Goal: Transaction & Acquisition: Book appointment/travel/reservation

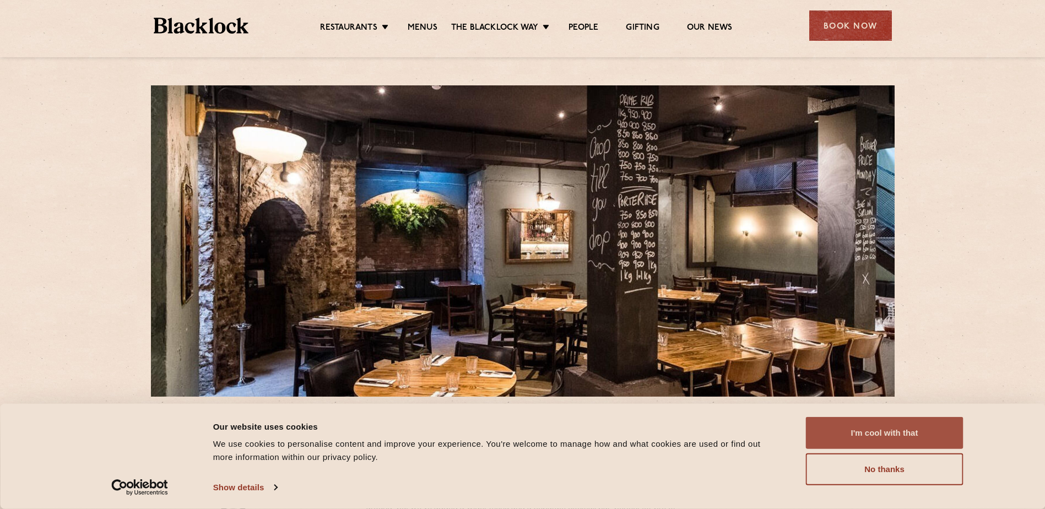
click at [918, 429] on button "I'm cool with that" at bounding box center [885, 433] width 158 height 32
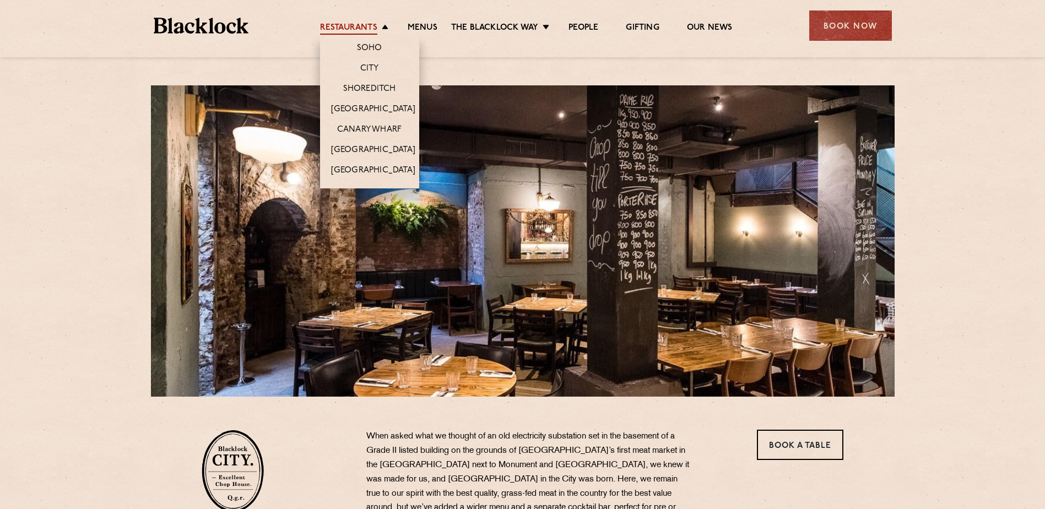
click at [372, 30] on link "Restaurants" at bounding box center [348, 29] width 57 height 12
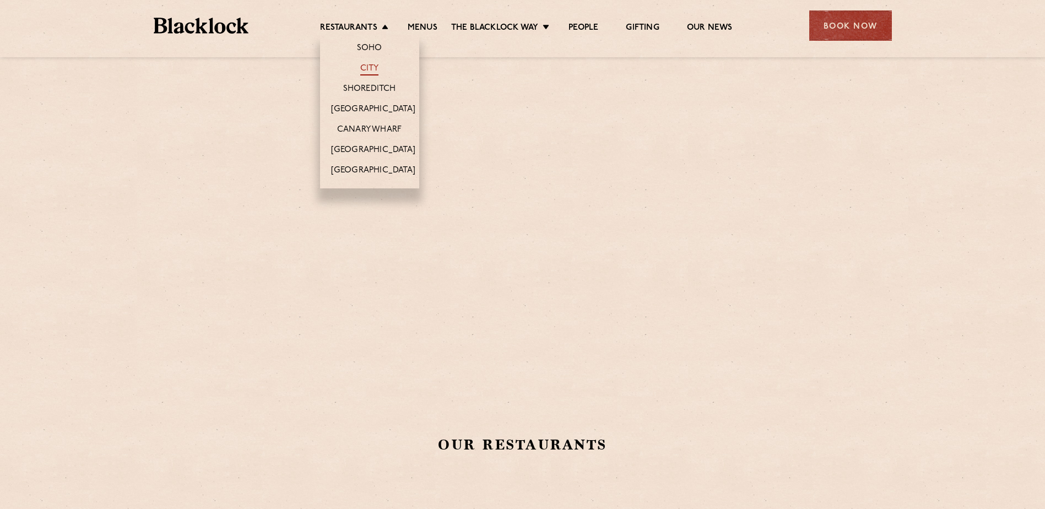
click at [367, 74] on link "City" at bounding box center [369, 69] width 19 height 12
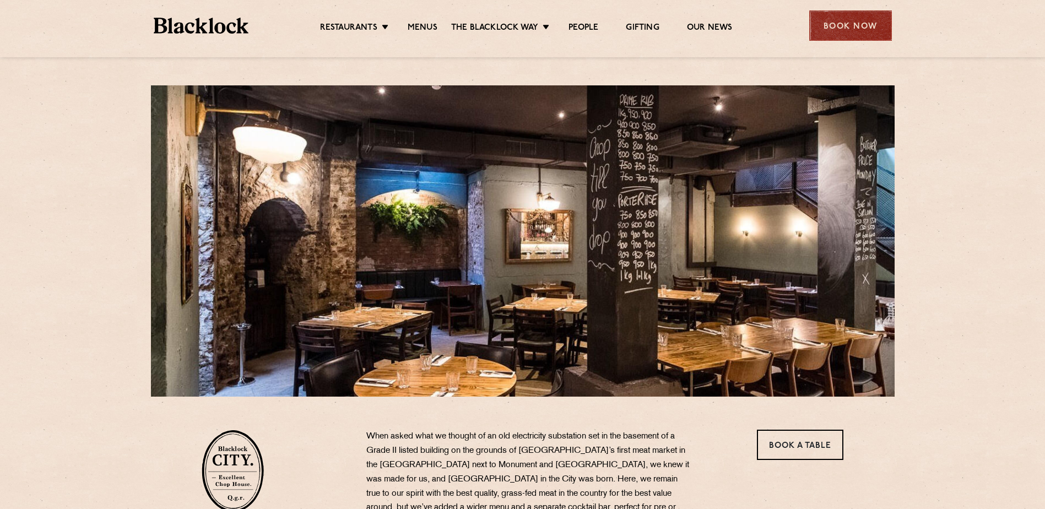
click at [880, 25] on div "Book Now" at bounding box center [851, 25] width 83 height 30
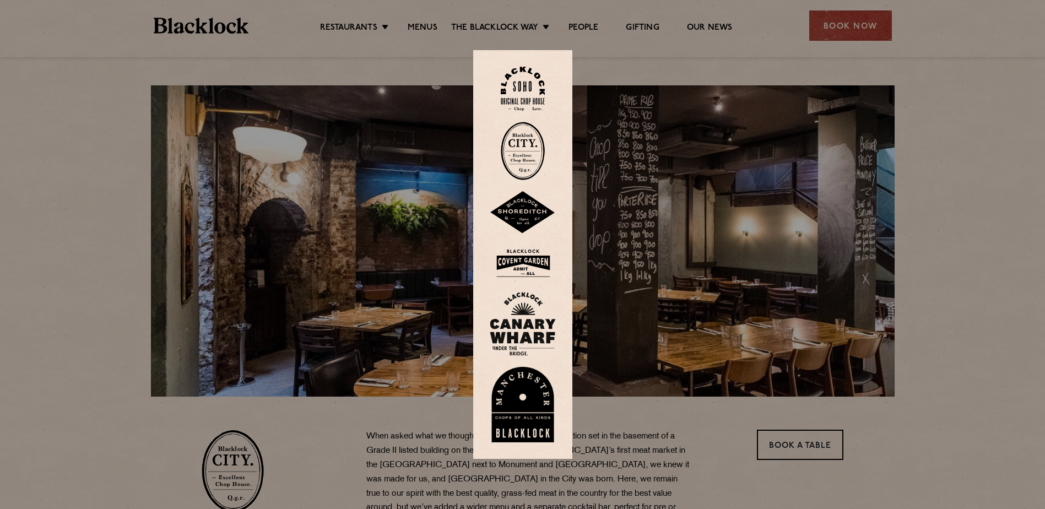
click at [536, 138] on img at bounding box center [523, 151] width 44 height 58
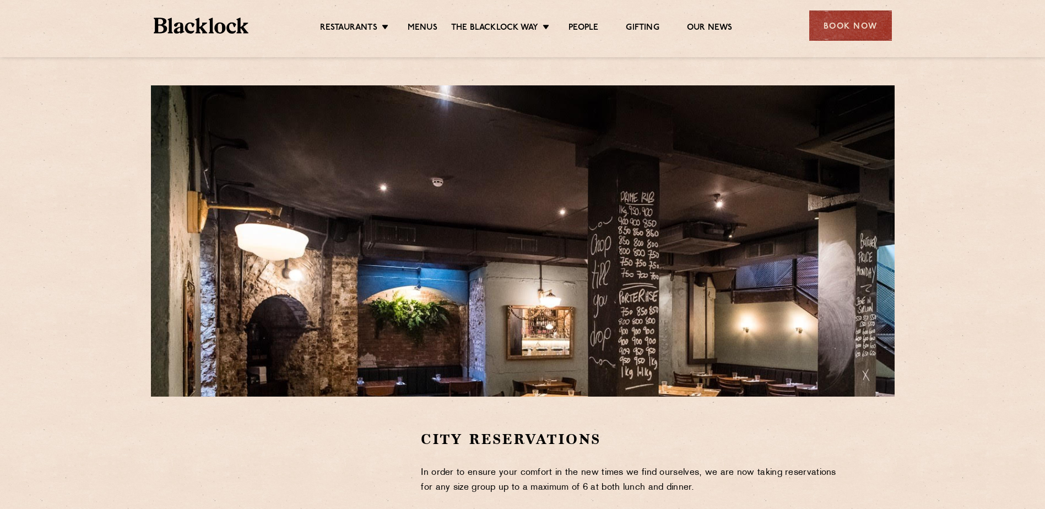
scroll to position [331, 0]
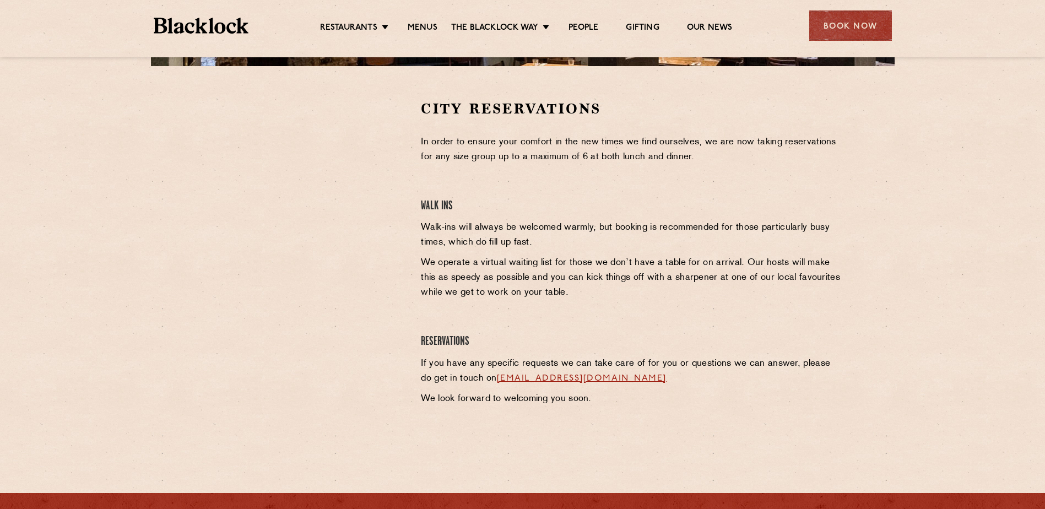
click at [984, 120] on section "City Reservations In order to ensure your comfort in the new times we find ours…" at bounding box center [522, 266] width 1045 height 400
drag, startPoint x: 866, startPoint y: 124, endPoint x: 812, endPoint y: 51, distance: 91.4
click at [866, 124] on section "City Reservations In order to ensure your comfort in the new times we find ours…" at bounding box center [522, 266] width 1045 height 400
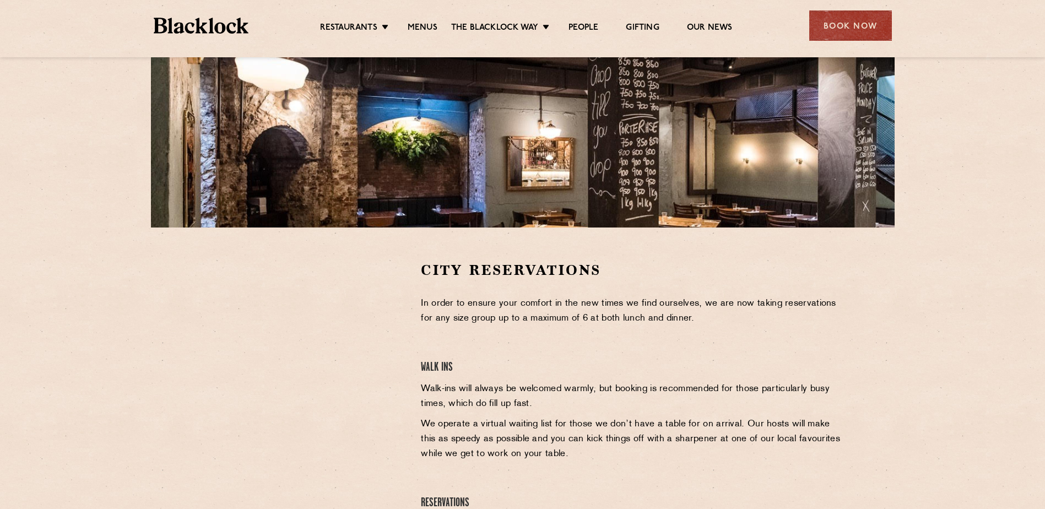
scroll to position [165, 0]
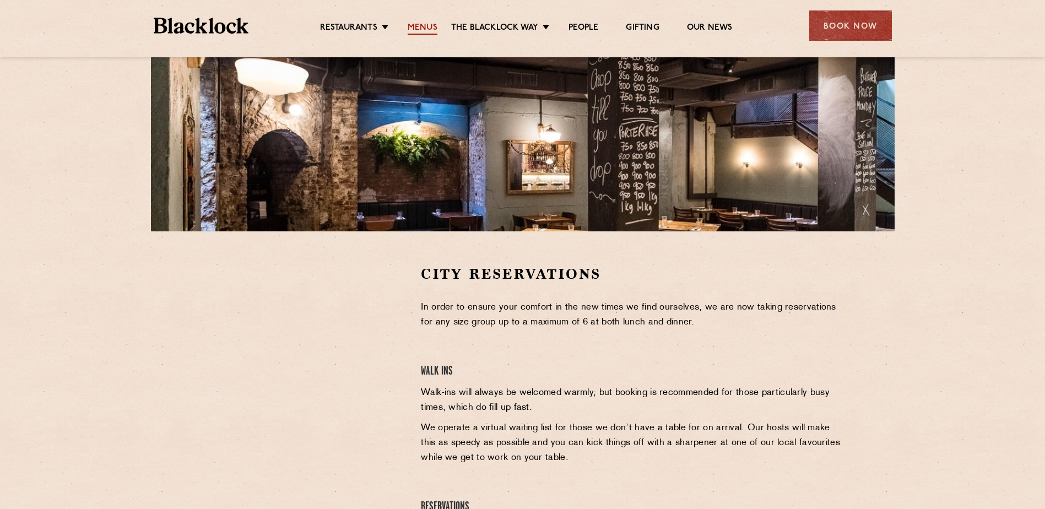
click at [420, 29] on link "Menus" at bounding box center [423, 29] width 30 height 12
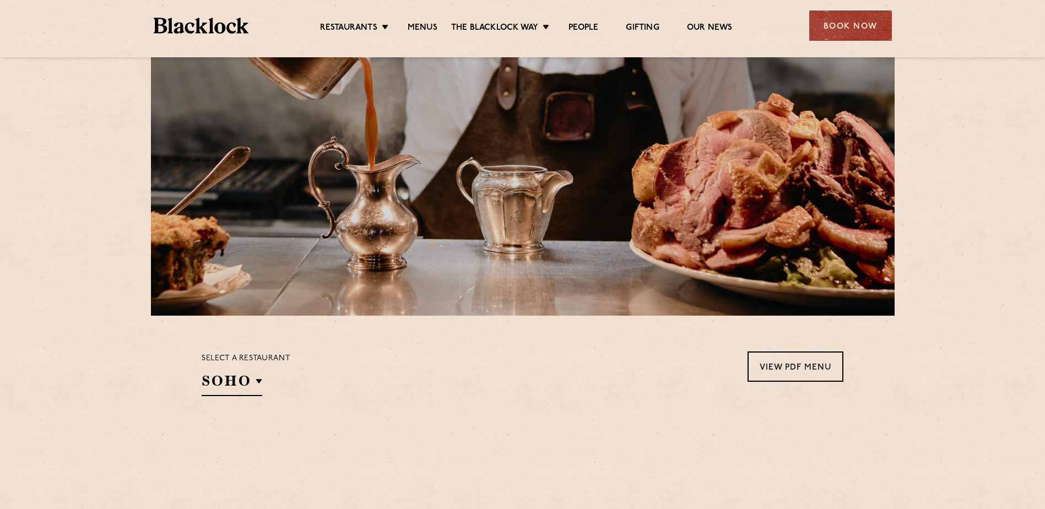
scroll to position [276, 0]
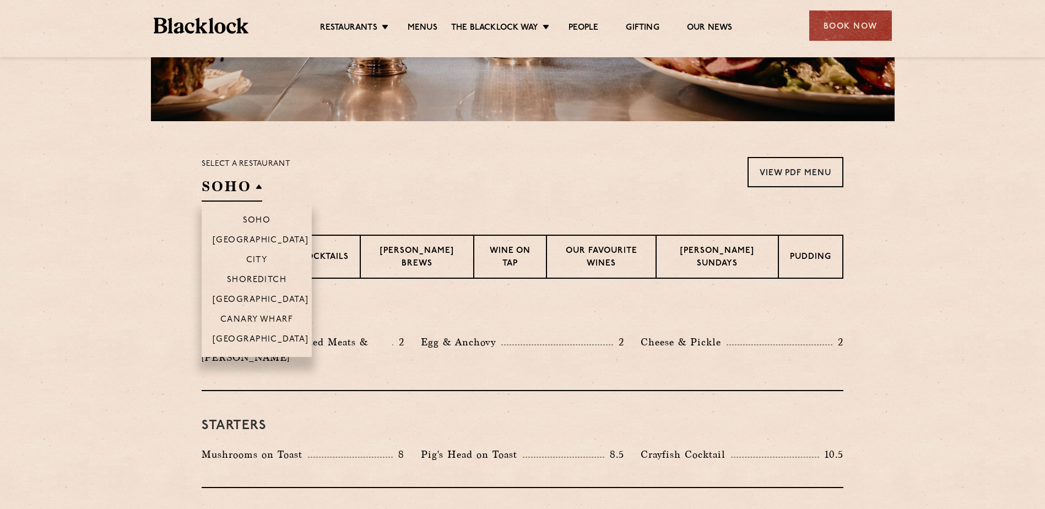
click at [215, 186] on h2 "SOHO" at bounding box center [232, 189] width 61 height 25
click at [261, 257] on p "City" at bounding box center [256, 261] width 21 height 11
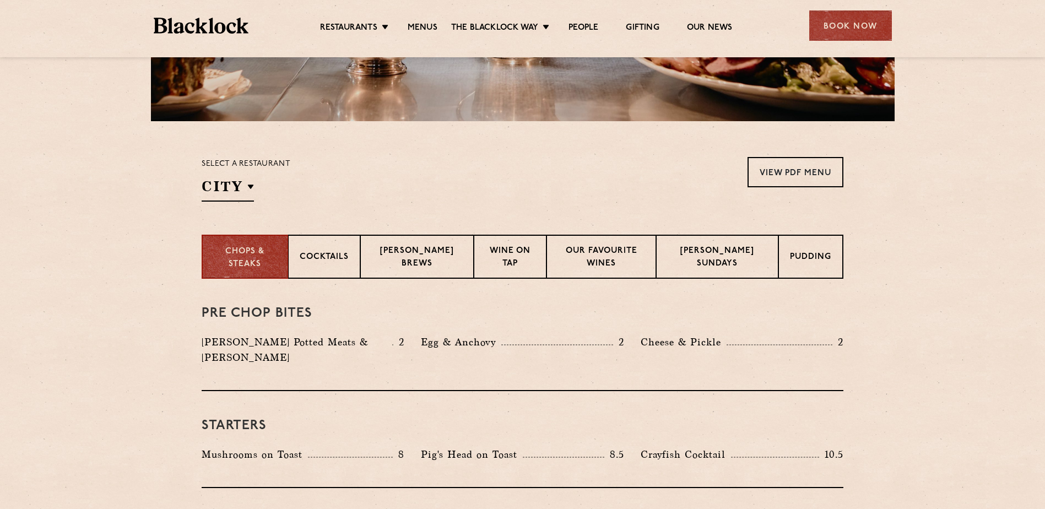
click at [440, 197] on div "Select a restaurant City [GEOGRAPHIC_DATA] [GEOGRAPHIC_DATA] [GEOGRAPHIC_DATA] …" at bounding box center [523, 179] width 642 height 45
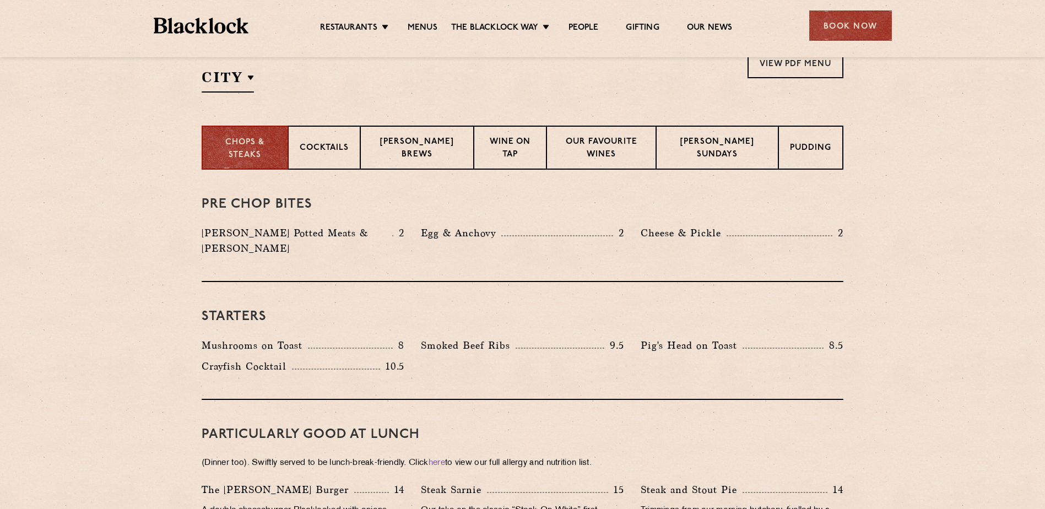
scroll to position [386, 0]
click at [475, 156] on div "Wine on Tap" at bounding box center [510, 147] width 72 height 44
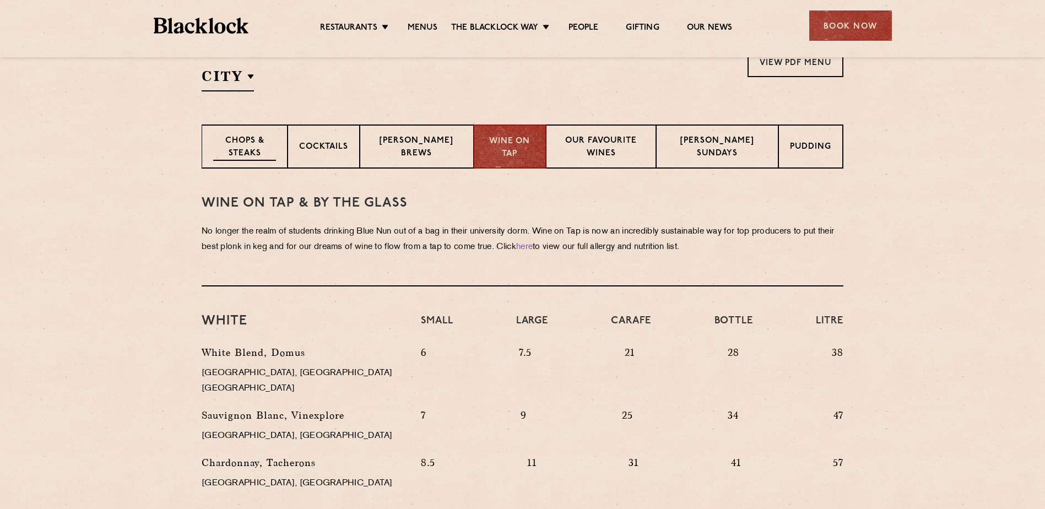
click at [231, 149] on p "Chops & Steaks" at bounding box center [244, 148] width 63 height 26
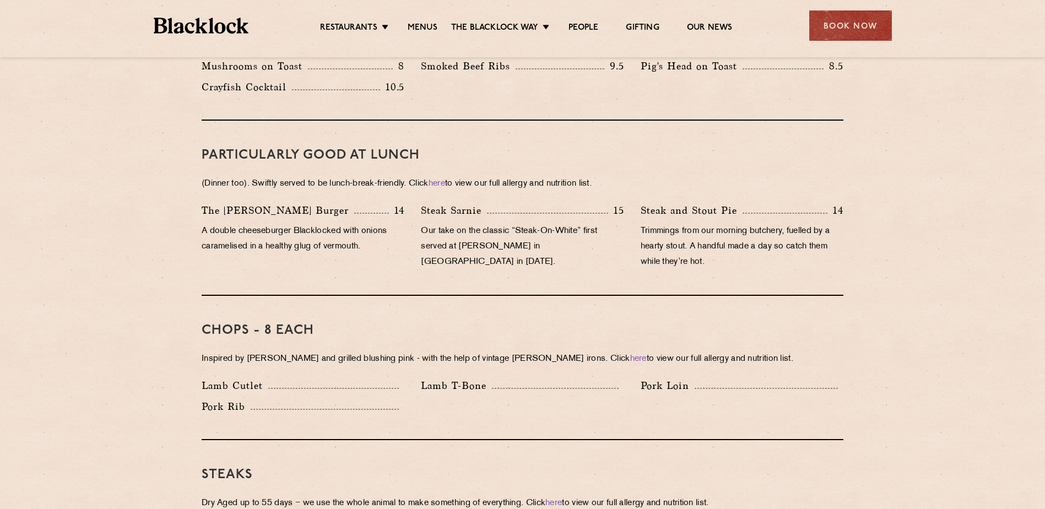
scroll to position [661, 0]
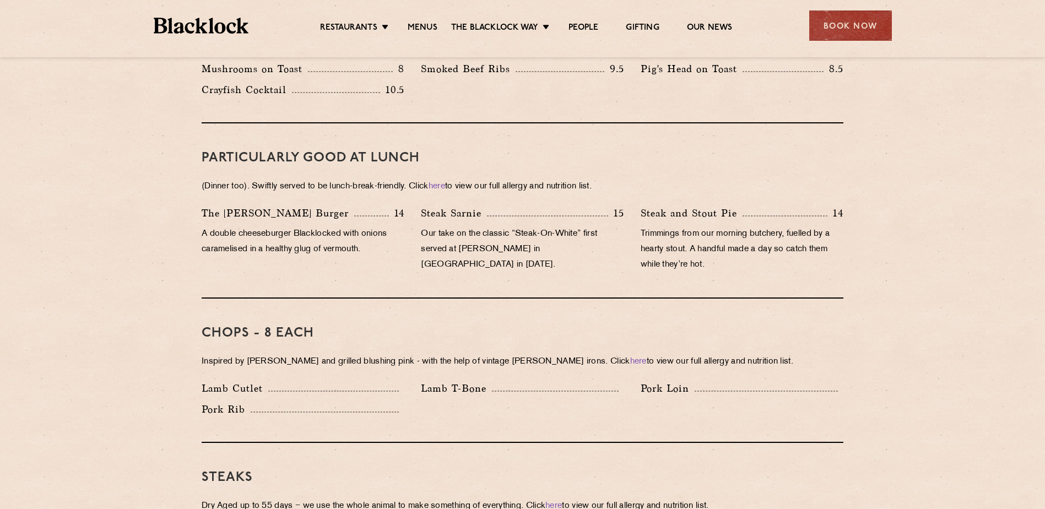
click at [540, 326] on h3 "Chops - 8 each" at bounding box center [523, 333] width 642 height 14
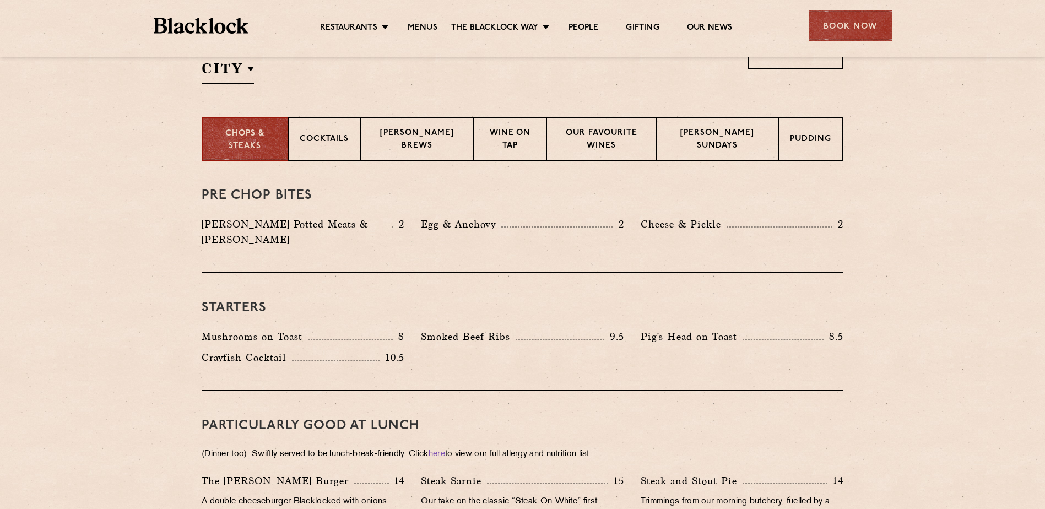
scroll to position [386, 0]
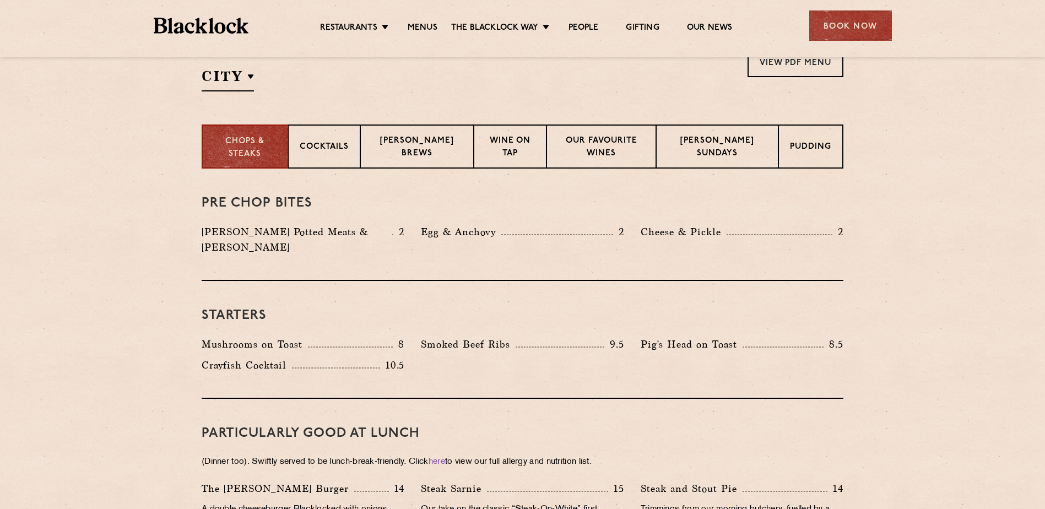
click at [867, 158] on section "Chops & Steaks Cocktails [PERSON_NAME] Brews Wine on Tap Our favourite wines [P…" at bounding box center [522, 147] width 1045 height 44
